Goal: Task Accomplishment & Management: Use online tool/utility

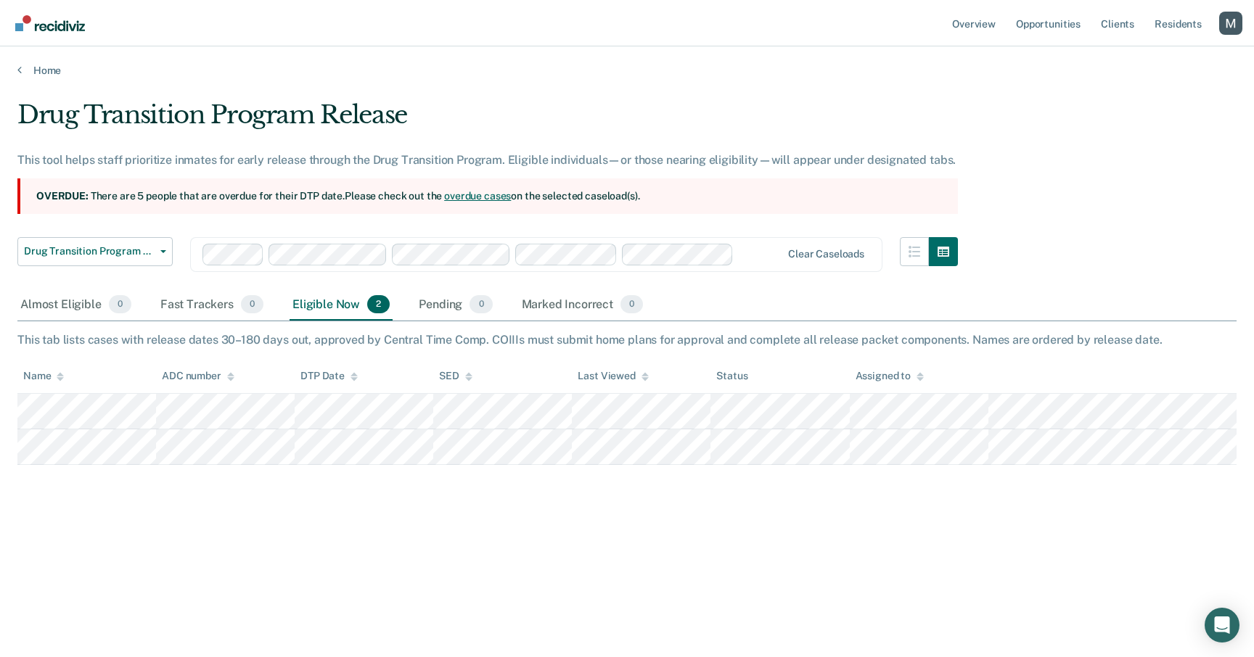
click at [1226, 30] on div "Profile dropdown button" at bounding box center [1230, 23] width 23 height 23
click at [1135, 55] on link "Profile" at bounding box center [1172, 58] width 117 height 12
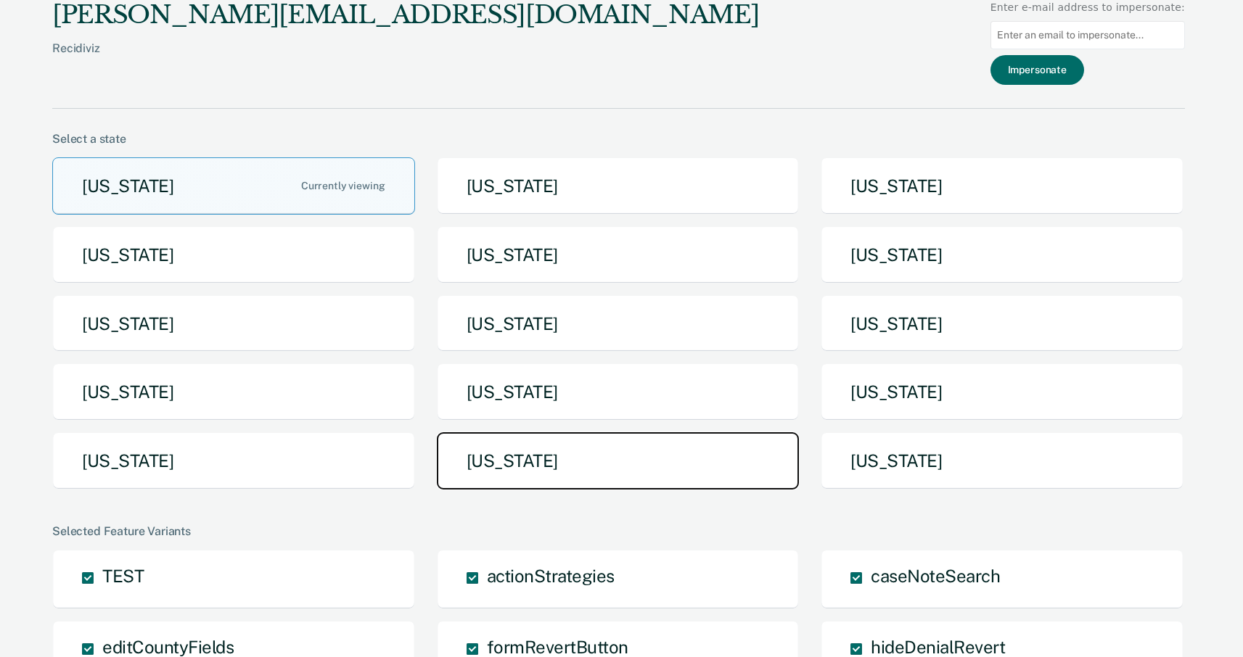
click at [506, 476] on button "[US_STATE]" at bounding box center [618, 460] width 363 height 57
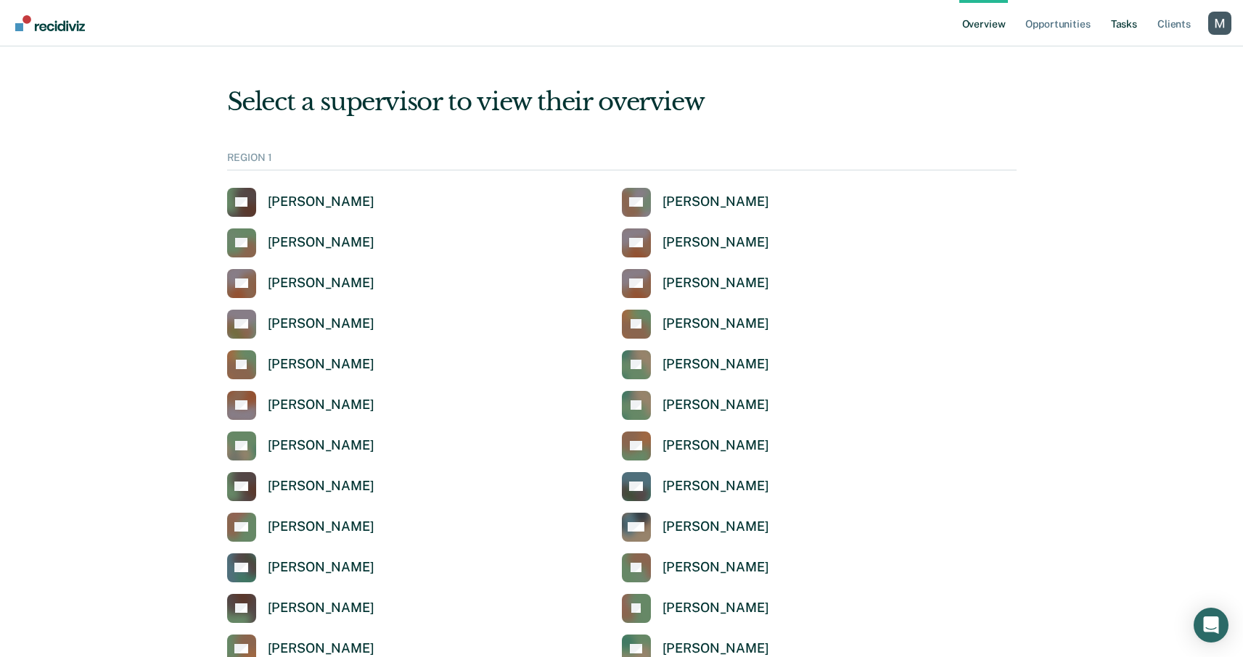
click at [1126, 30] on link "Tasks" at bounding box center [1124, 23] width 32 height 46
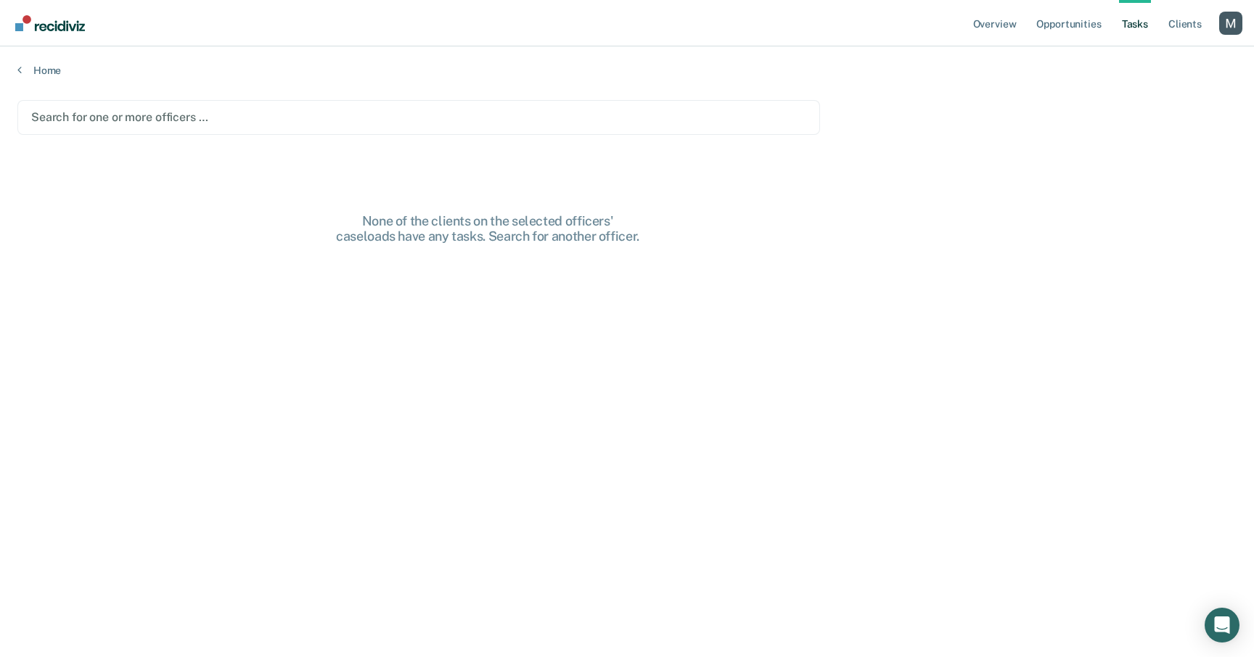
click at [204, 118] on div at bounding box center [418, 117] width 775 height 17
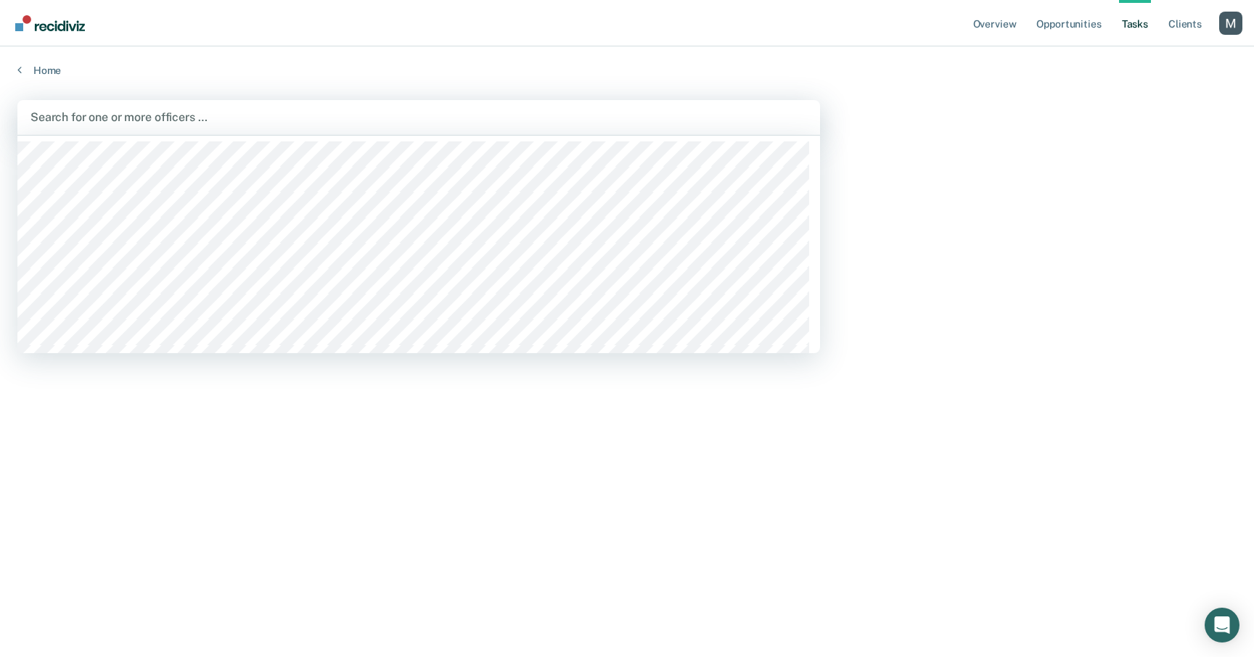
drag, startPoint x: 292, startPoint y: 123, endPoint x: 297, endPoint y: 145, distance: 22.2
click at [293, 123] on div at bounding box center [418, 117] width 776 height 17
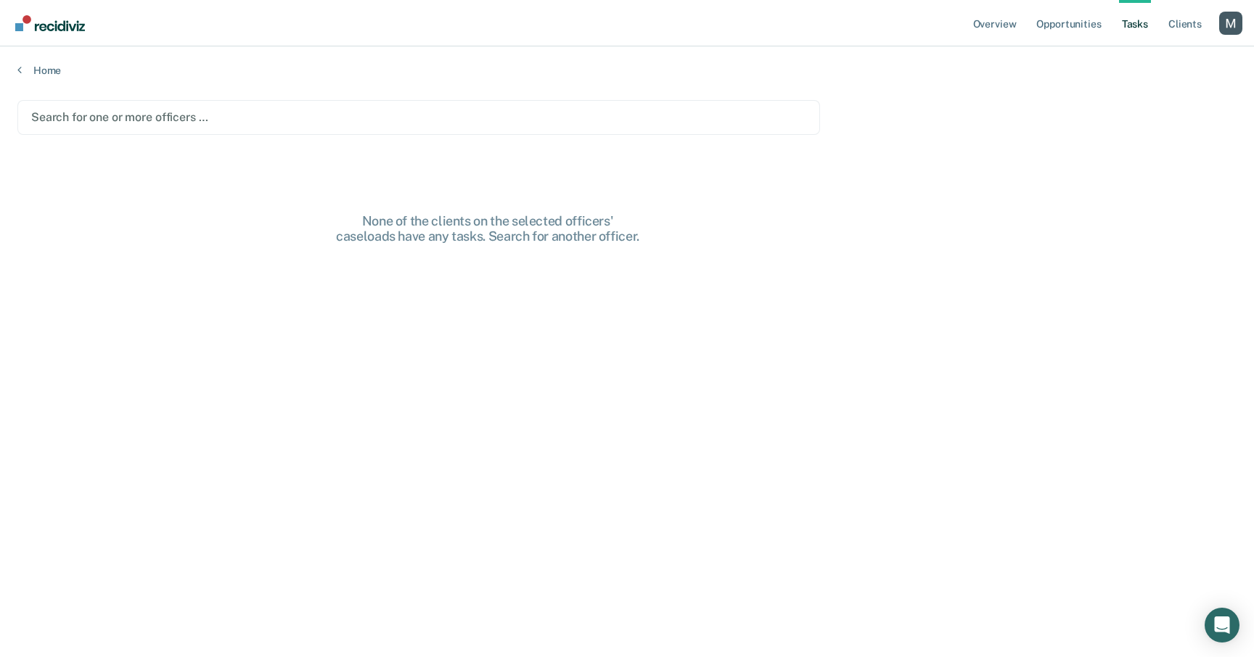
click at [301, 164] on main "Search for one or more officers … None of the clients on the selected officers'…" at bounding box center [627, 365] width 1254 height 576
click at [326, 121] on div at bounding box center [418, 117] width 775 height 17
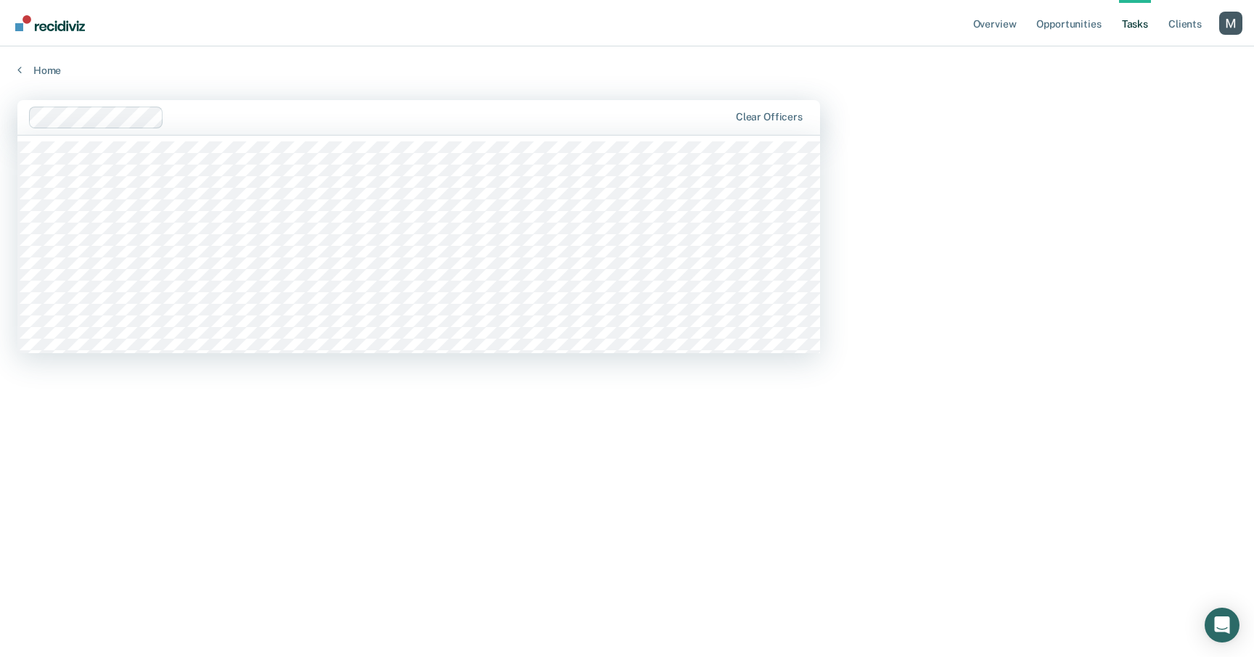
click at [437, 114] on div at bounding box center [449, 117] width 558 height 17
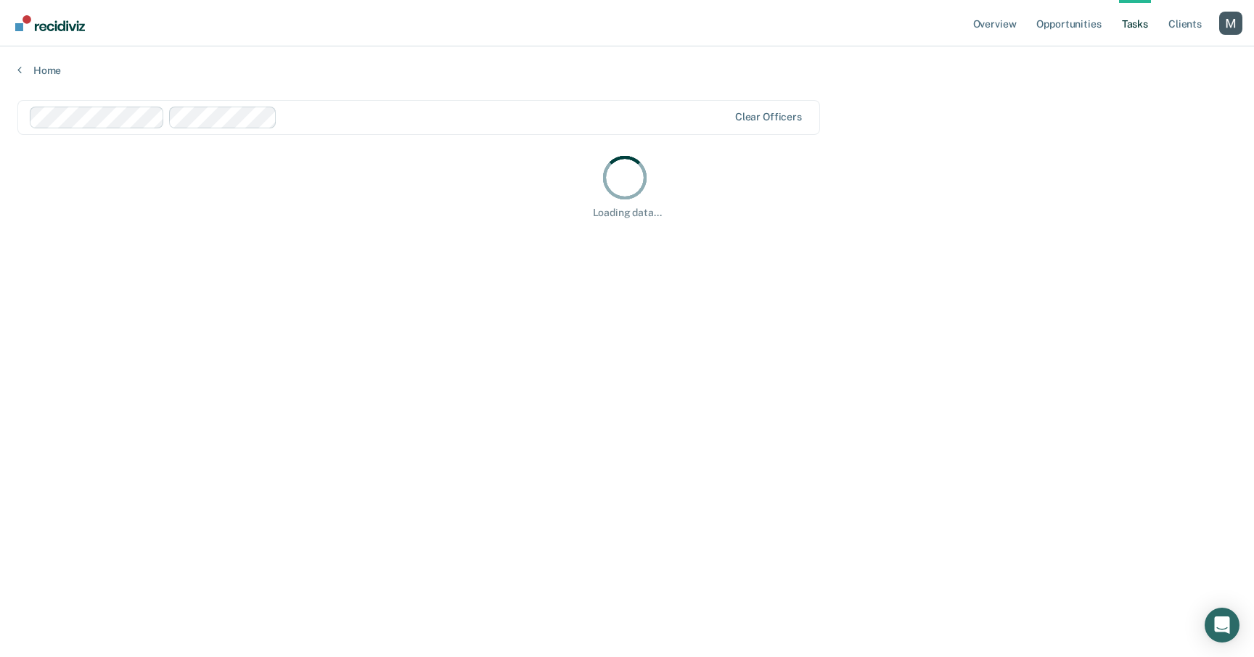
click at [489, 116] on div at bounding box center [505, 117] width 444 height 17
click at [662, 78] on main "option [PERSON_NAME], selected. Clear officers Loading data..." at bounding box center [627, 365] width 1254 height 576
